Goal: Communication & Community: Connect with others

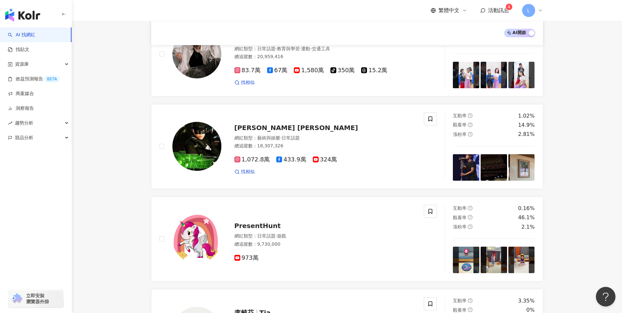
click at [31, 13] on img "button" at bounding box center [22, 14] width 35 height 13
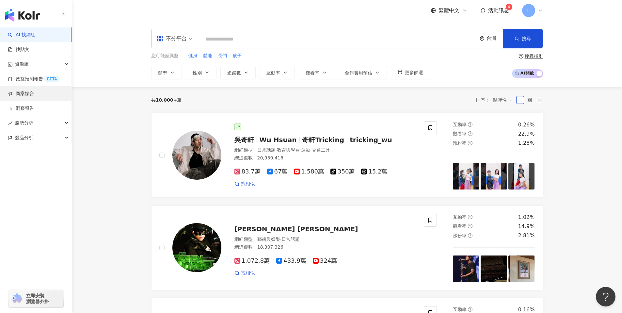
click at [30, 92] on link "商案媒合" at bounding box center [21, 93] width 26 height 7
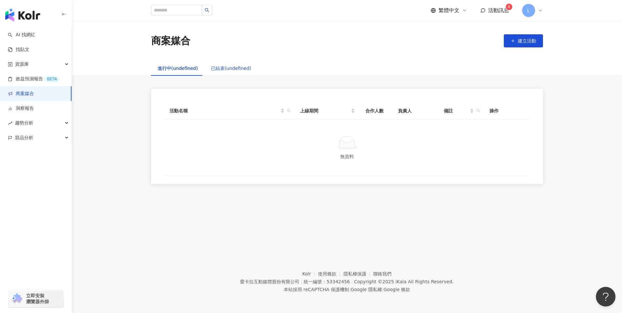
click at [219, 71] on div "已結束(undefined)" at bounding box center [231, 68] width 40 height 7
click at [174, 72] on div "進行中(undefined)" at bounding box center [177, 68] width 53 height 15
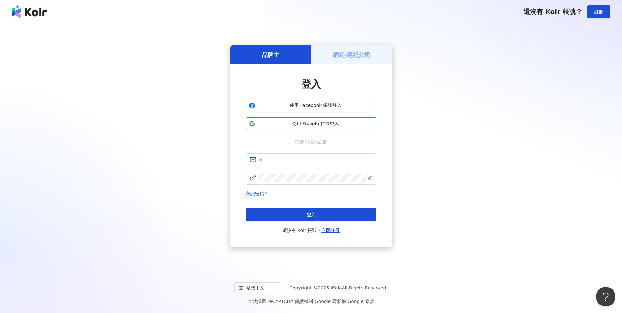
click at [352, 126] on span "使用 Google 帳號登入" at bounding box center [316, 124] width 116 height 7
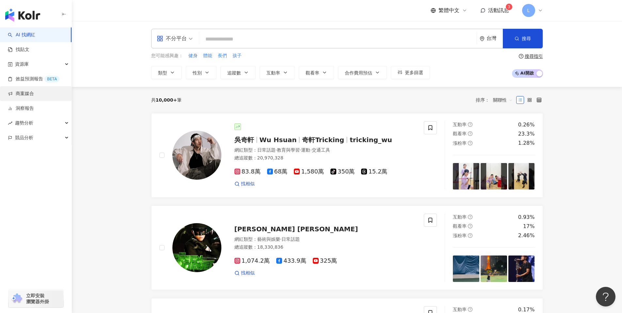
click at [27, 97] on link "商案媒合" at bounding box center [21, 93] width 26 height 7
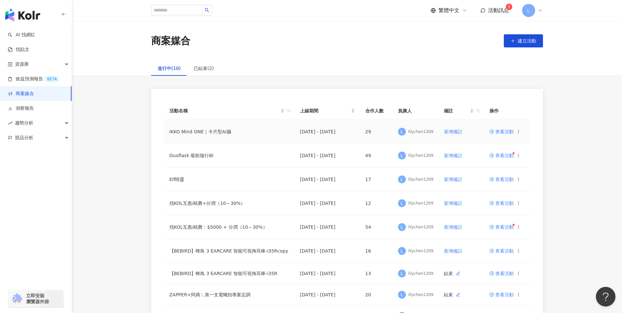
click at [503, 132] on span "查看活動" at bounding box center [502, 131] width 24 height 5
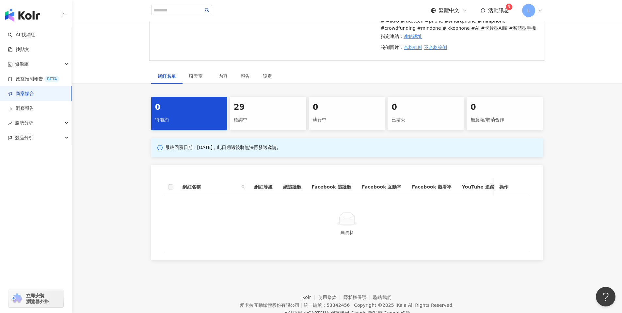
scroll to position [211, 0]
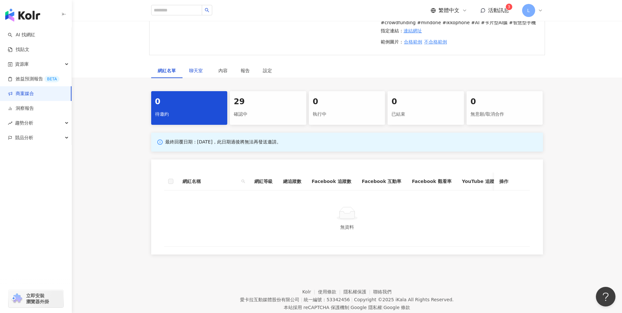
click at [201, 73] on div "聊天室" at bounding box center [197, 70] width 16 height 7
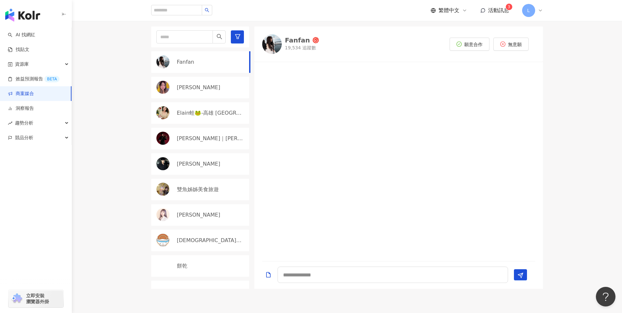
scroll to position [289, 0]
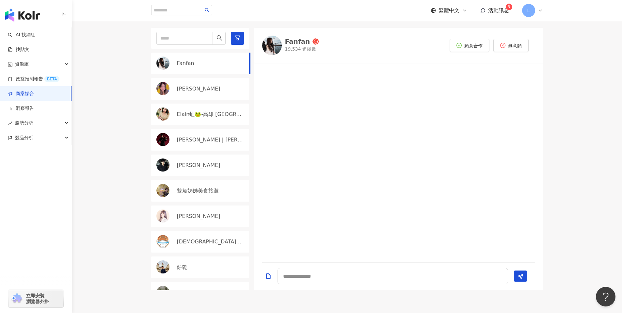
click at [209, 64] on div "Fanfan" at bounding box center [211, 63] width 69 height 7
click at [269, 41] on img at bounding box center [272, 46] width 20 height 20
click at [294, 273] on textarea at bounding box center [393, 276] width 231 height 16
type textarea "*"
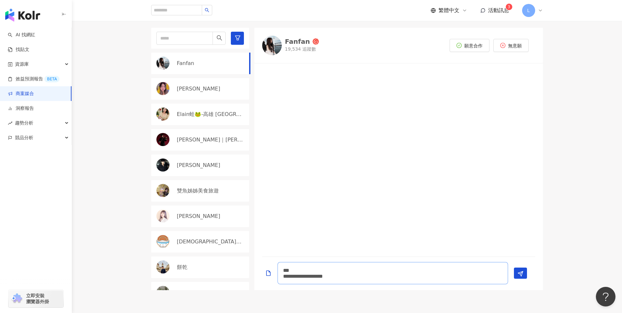
type textarea "**********"
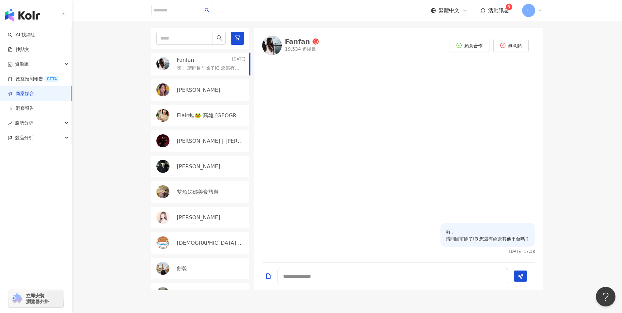
click at [188, 86] on div "Sarinne Sung 幸恩" at bounding box center [200, 90] width 98 height 22
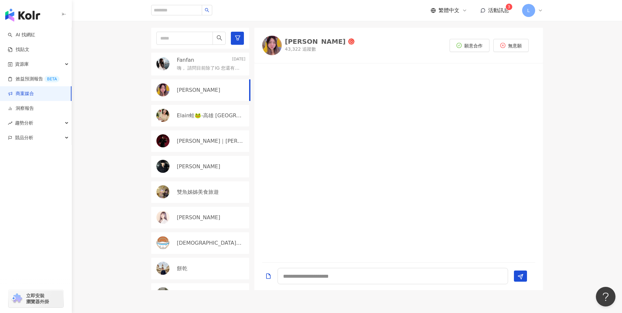
click at [275, 49] on img at bounding box center [272, 46] width 20 height 20
click at [334, 276] on textarea at bounding box center [393, 276] width 231 height 16
type textarea "**********"
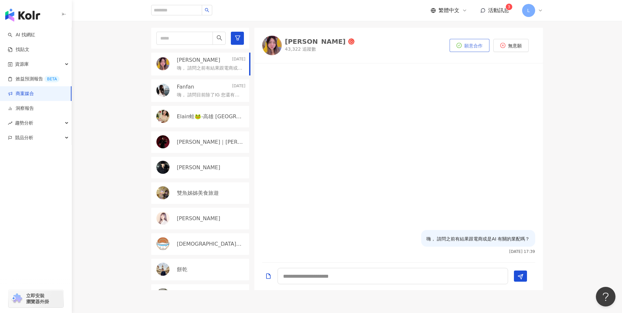
click at [458, 41] on button "願意合作" at bounding box center [470, 45] width 40 height 13
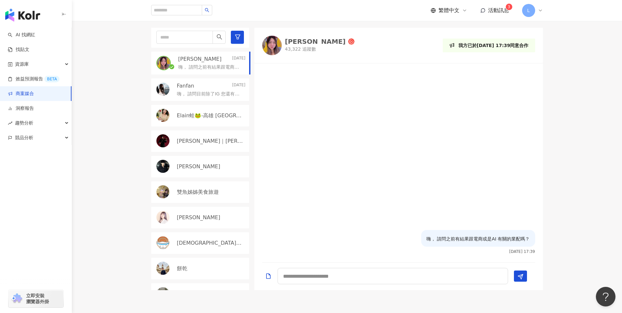
scroll to position [1, 0]
click at [188, 145] on div "Jimmy｜彥傑" at bounding box center [200, 141] width 98 height 22
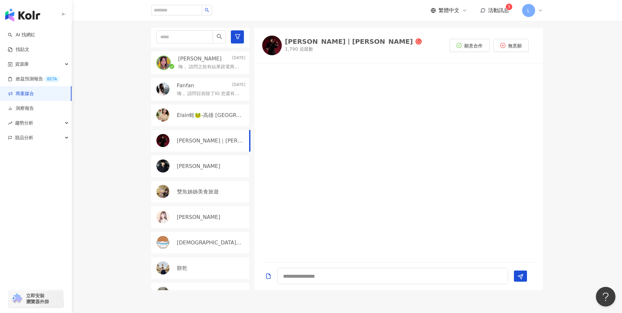
click at [189, 167] on div "裕翔" at bounding box center [211, 166] width 69 height 7
click at [189, 192] on p "雙魚姊姊美食旅遊" at bounding box center [198, 191] width 42 height 7
click at [275, 48] on img at bounding box center [272, 47] width 20 height 20
click at [204, 65] on p "嗨， 請問之前有結果跟電商或是AI 有關的業配嗎？" at bounding box center [210, 67] width 65 height 7
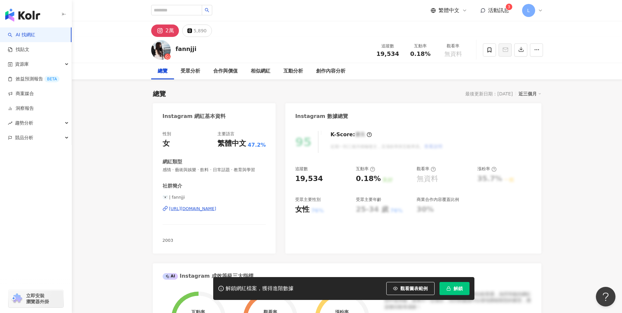
click at [217, 210] on div "https://www.instagram.com/fannjji/" at bounding box center [192, 209] width 47 height 6
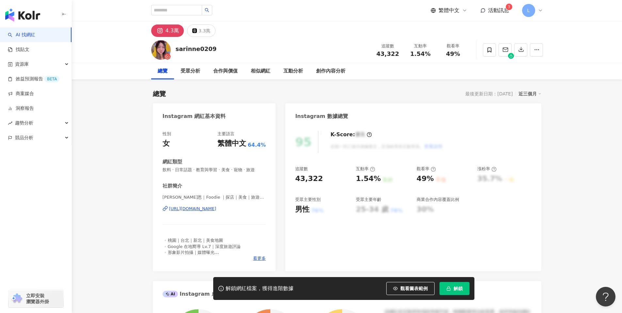
click at [217, 208] on div "[URL][DOMAIN_NAME]" at bounding box center [192, 209] width 47 height 6
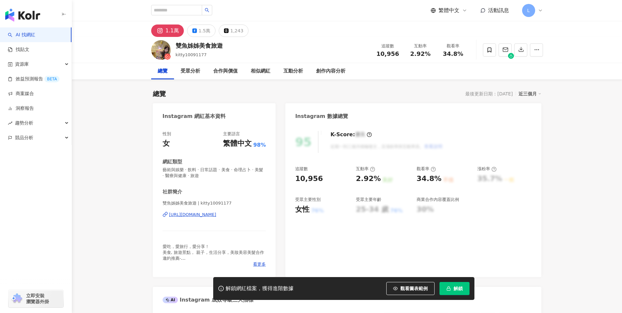
click at [217, 214] on div "[URL][DOMAIN_NAME]" at bounding box center [192, 215] width 47 height 6
